Goal: Task Accomplishment & Management: Manage account settings

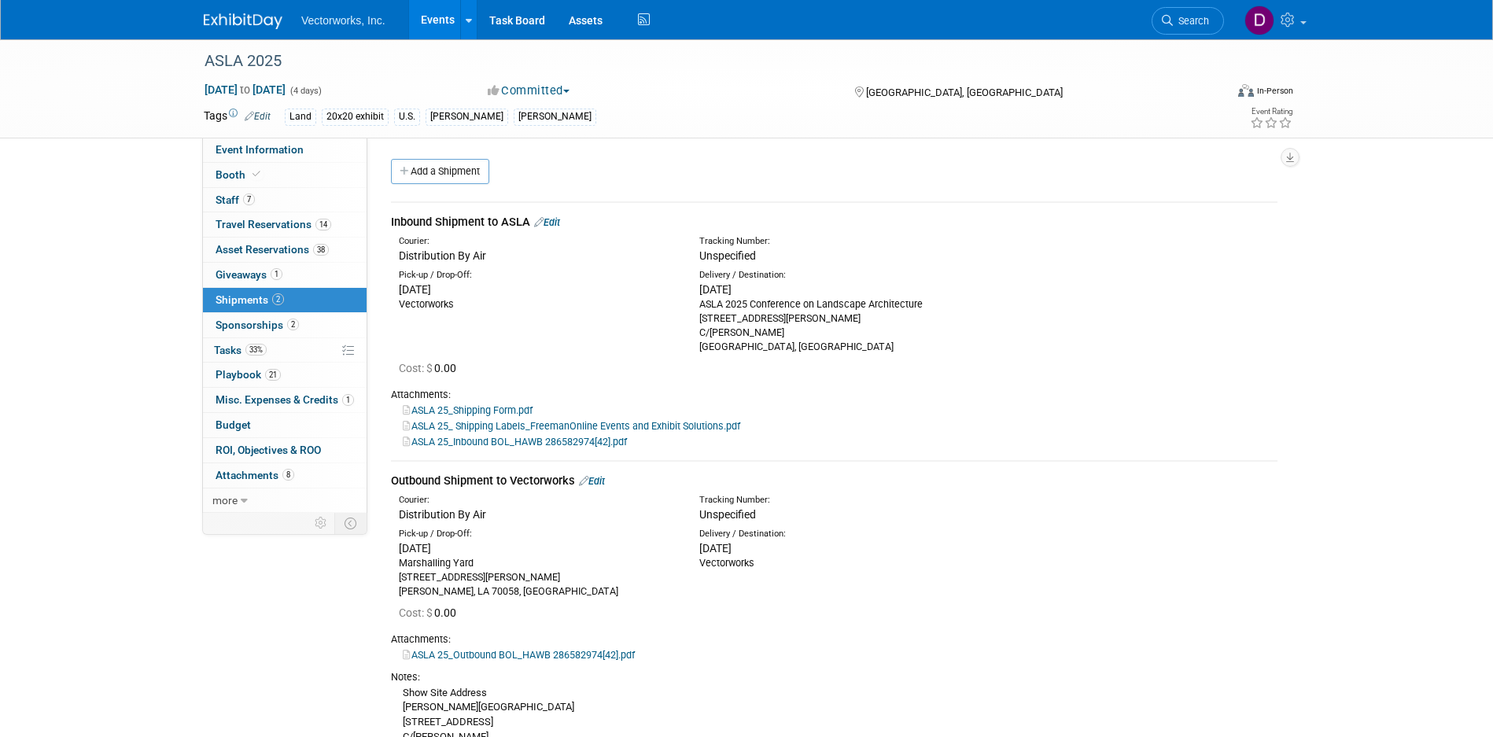
scroll to position [77, 0]
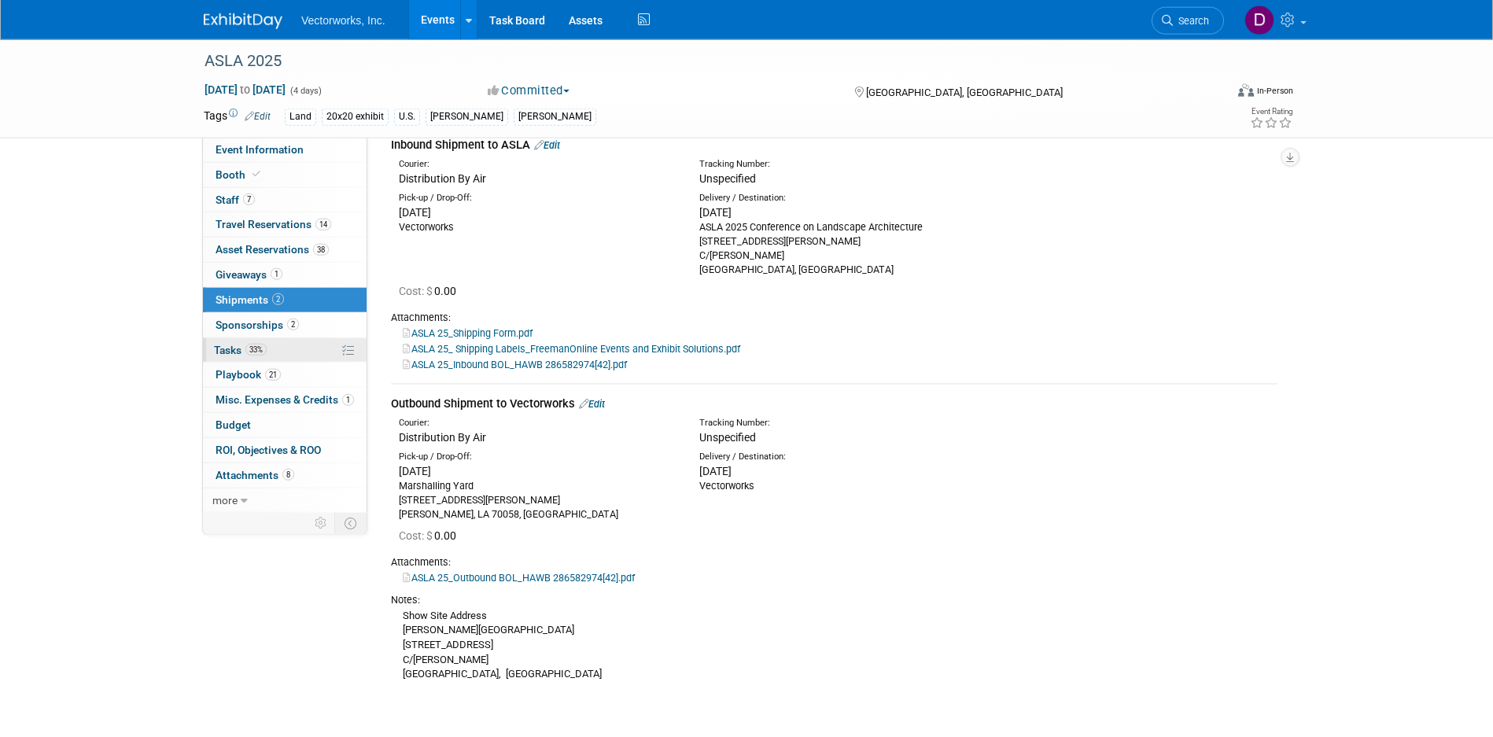
click at [248, 347] on span "33%" at bounding box center [255, 350] width 21 height 12
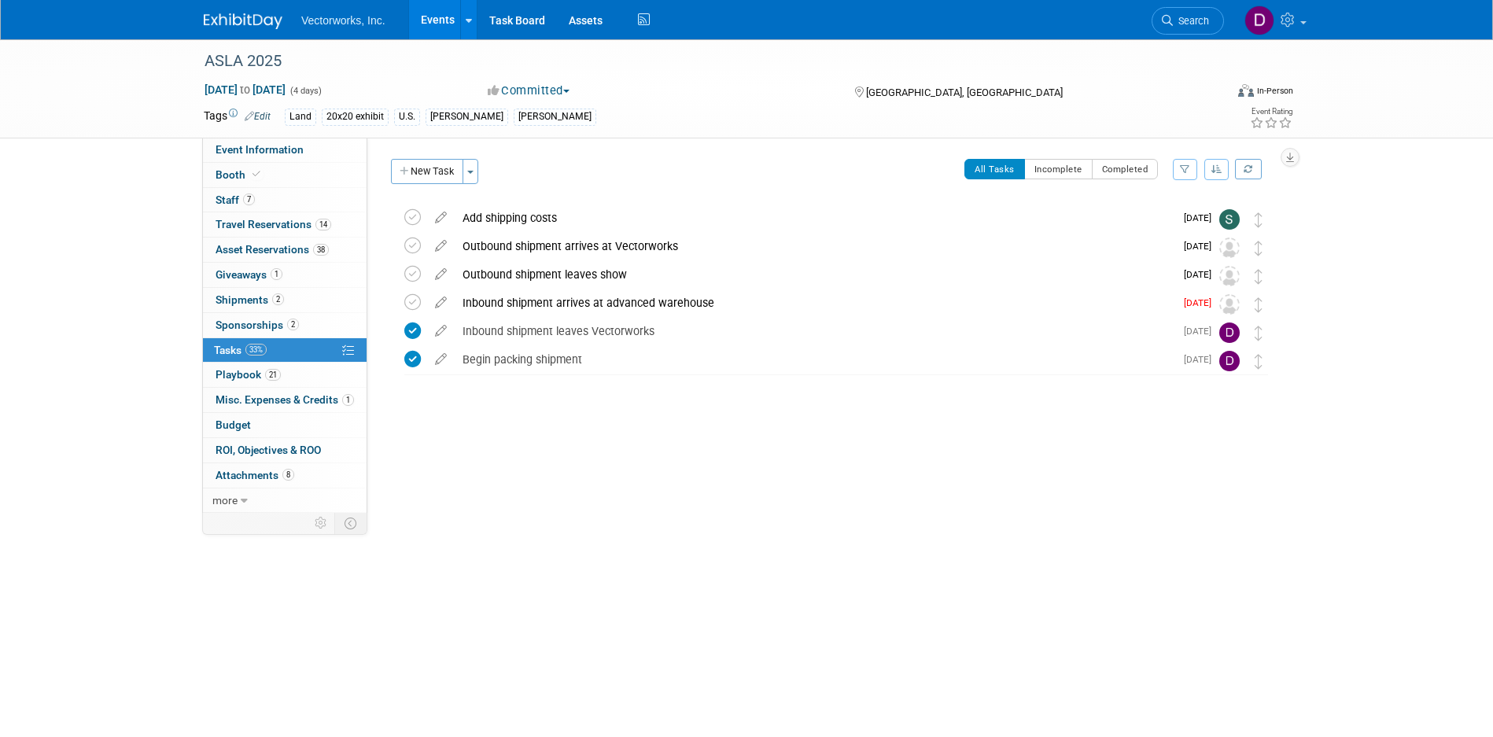
click at [440, 24] on link "Events" at bounding box center [437, 19] width 57 height 39
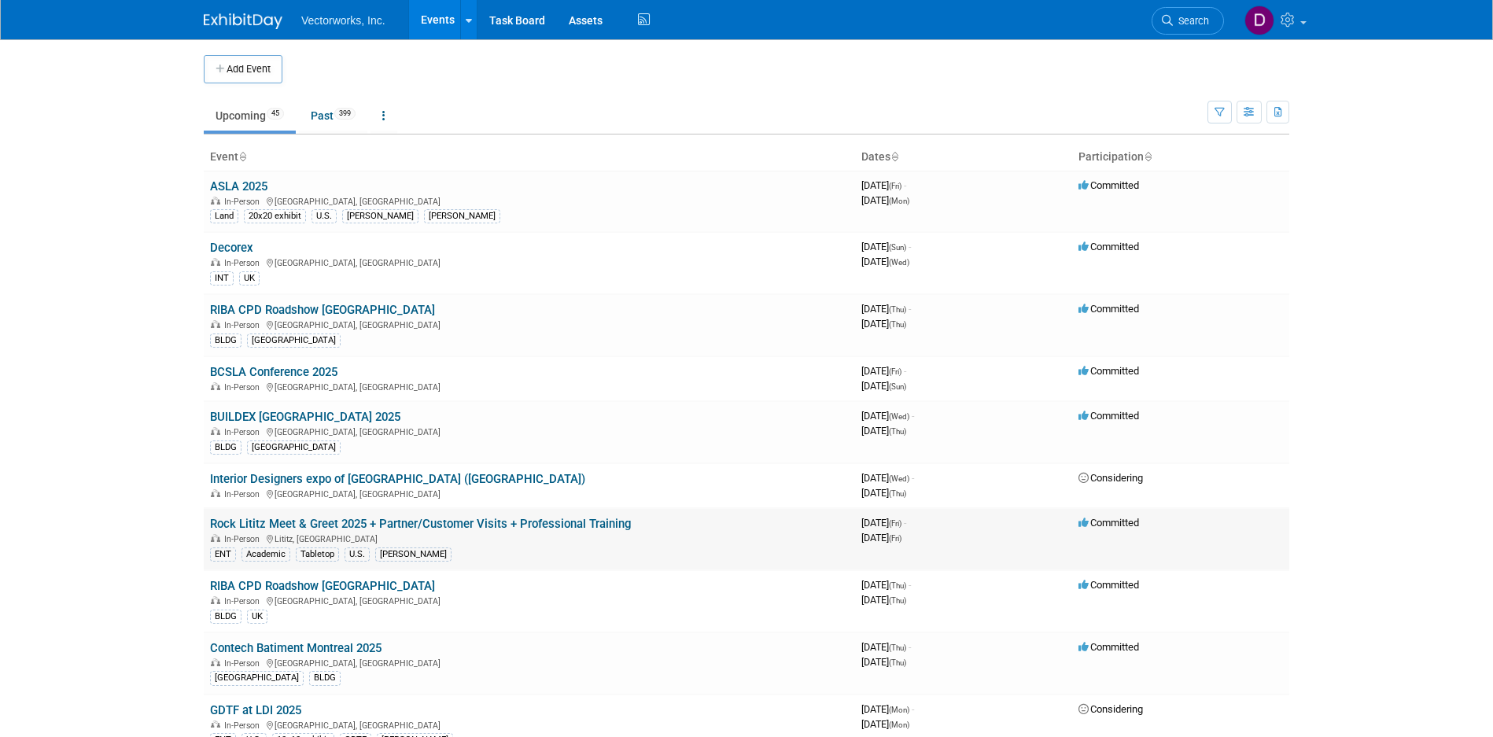
click at [303, 523] on link "Rock Lititz Meet & Greet 2025 + Partner/Customer Visits + Professional Training" at bounding box center [420, 524] width 421 height 14
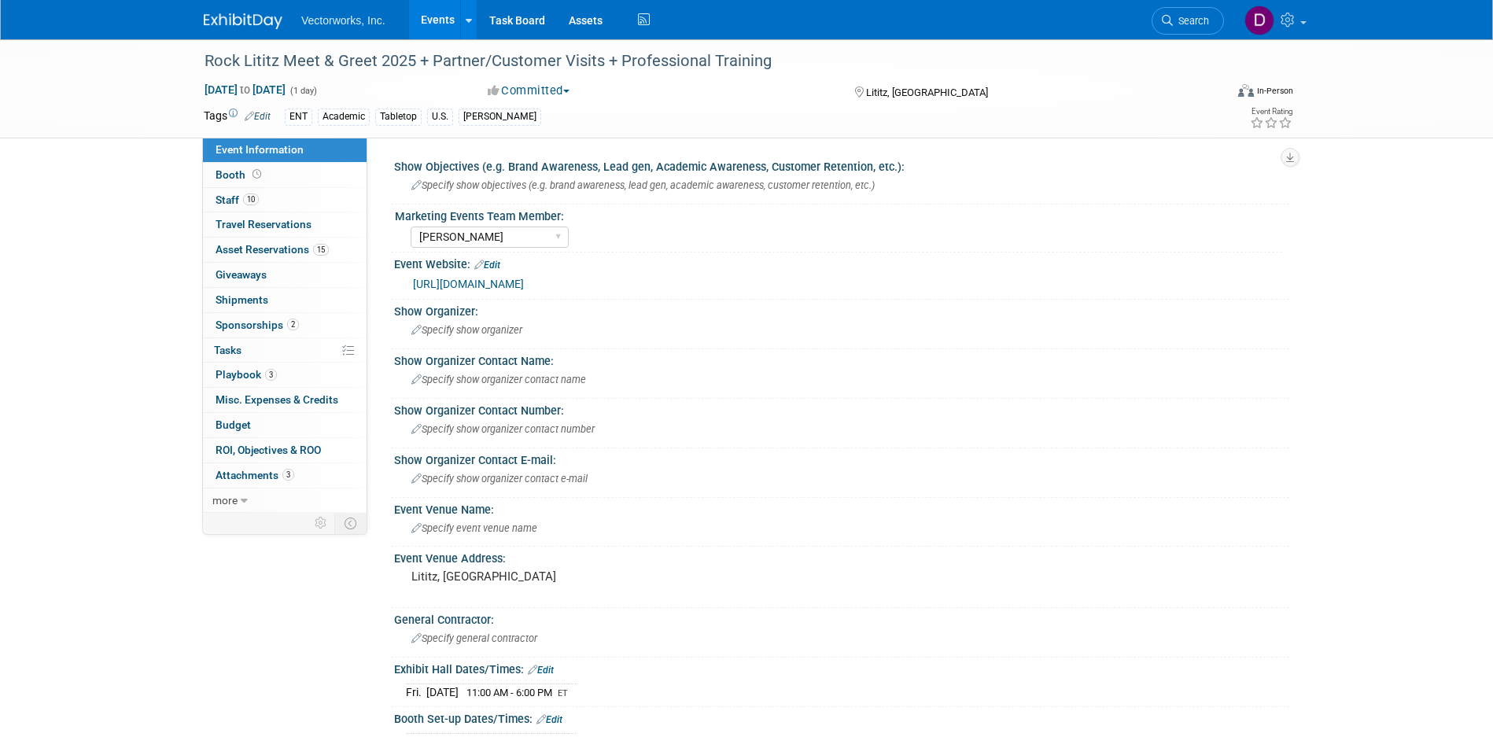
select select "[PERSON_NAME]"
click at [236, 249] on span "Asset Reservations 15" at bounding box center [272, 249] width 113 height 13
